Goal: Transaction & Acquisition: Subscribe to service/newsletter

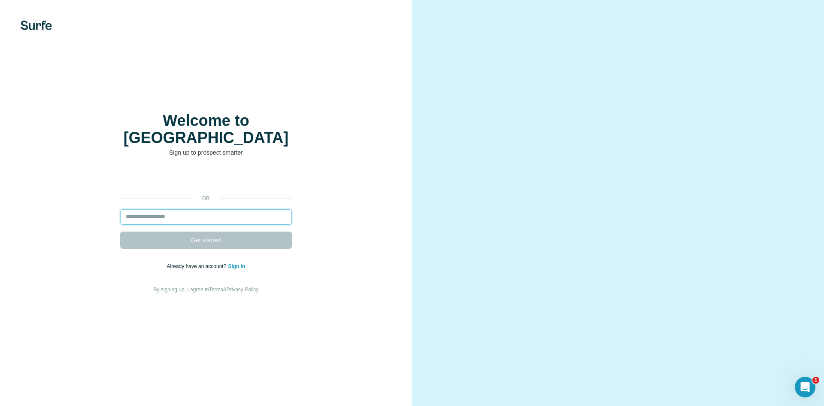
click at [247, 209] on input "email" at bounding box center [206, 216] width 172 height 15
click at [246, 209] on input "email" at bounding box center [206, 216] width 172 height 15
type input "**********"
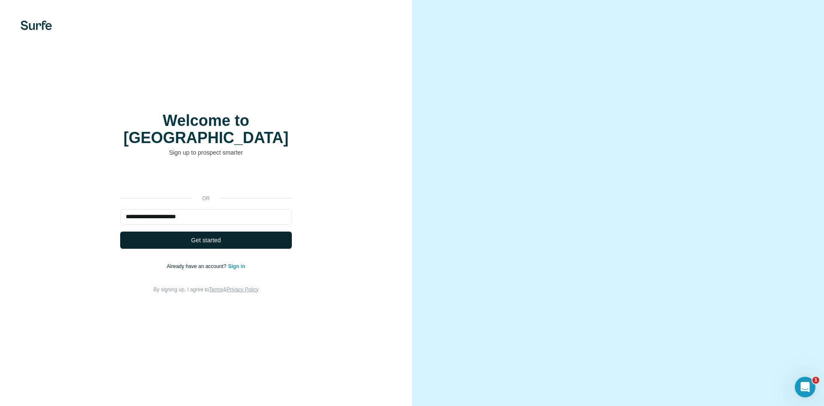
click at [209, 236] on span "Get started" at bounding box center [206, 240] width 30 height 9
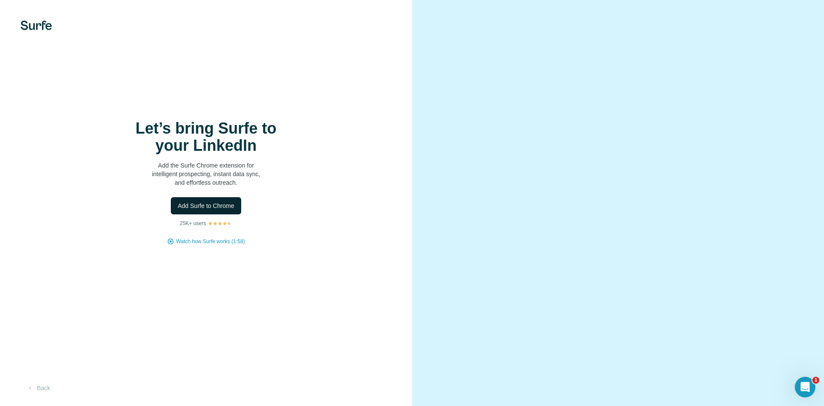
click at [218, 201] on span "Add Surfe to Chrome" at bounding box center [206, 205] width 57 height 9
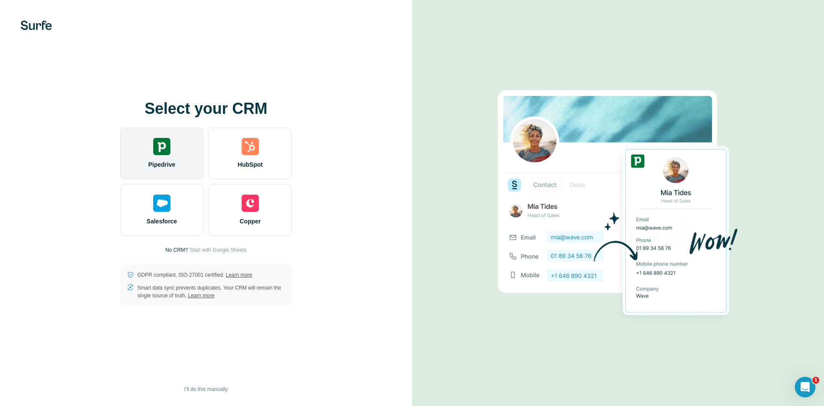
click at [164, 141] on img at bounding box center [161, 146] width 17 height 17
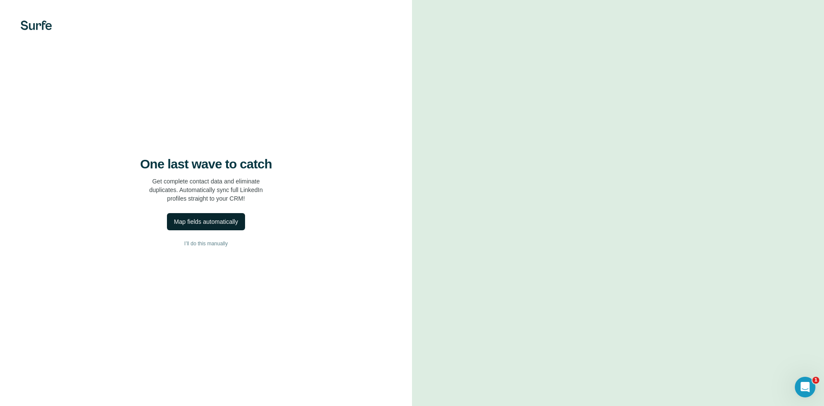
click at [217, 218] on div "Map fields automatically" at bounding box center [206, 221] width 64 height 9
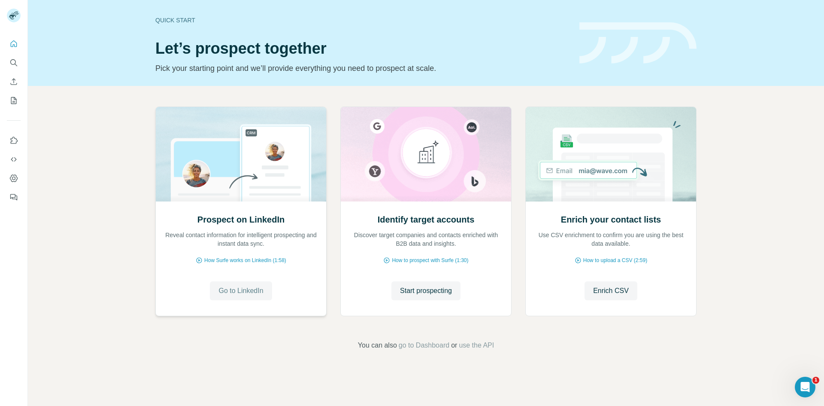
click at [247, 291] on span "Go to LinkedIn" at bounding box center [240, 290] width 45 height 10
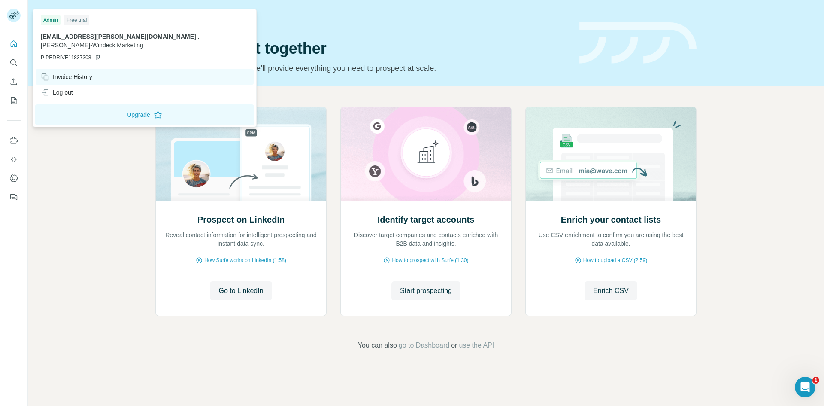
click at [61, 73] on div "Invoice History" at bounding box center [67, 77] width 52 height 9
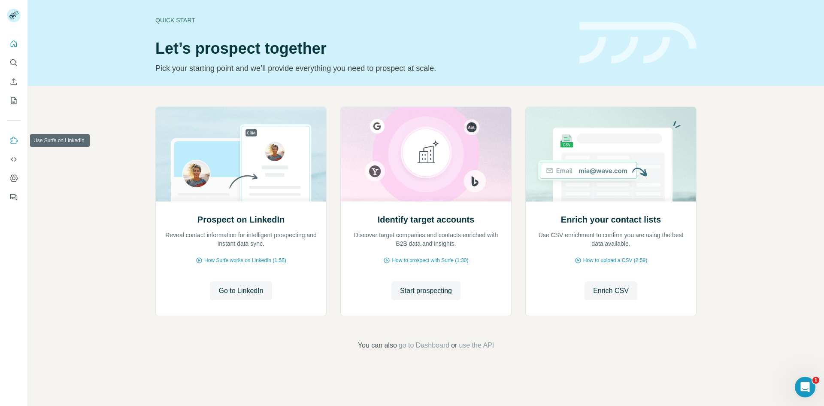
click at [13, 141] on icon "Use Surfe on LinkedIn" at bounding box center [13, 140] width 9 height 9
click at [15, 179] on icon "Dashboard" at bounding box center [13, 178] width 9 height 9
